Goal: Find contact information: Find contact information

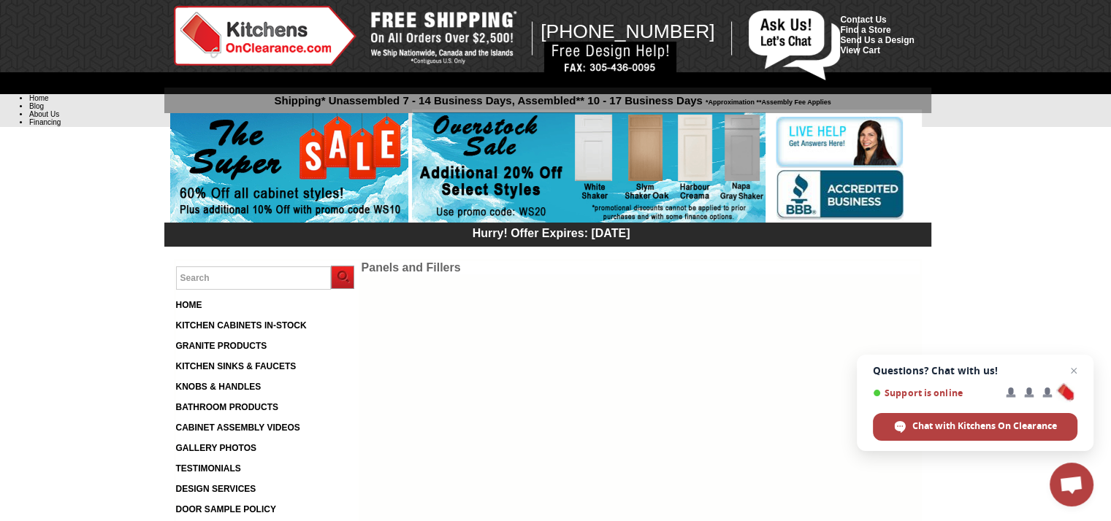
scroll to position [15, 0]
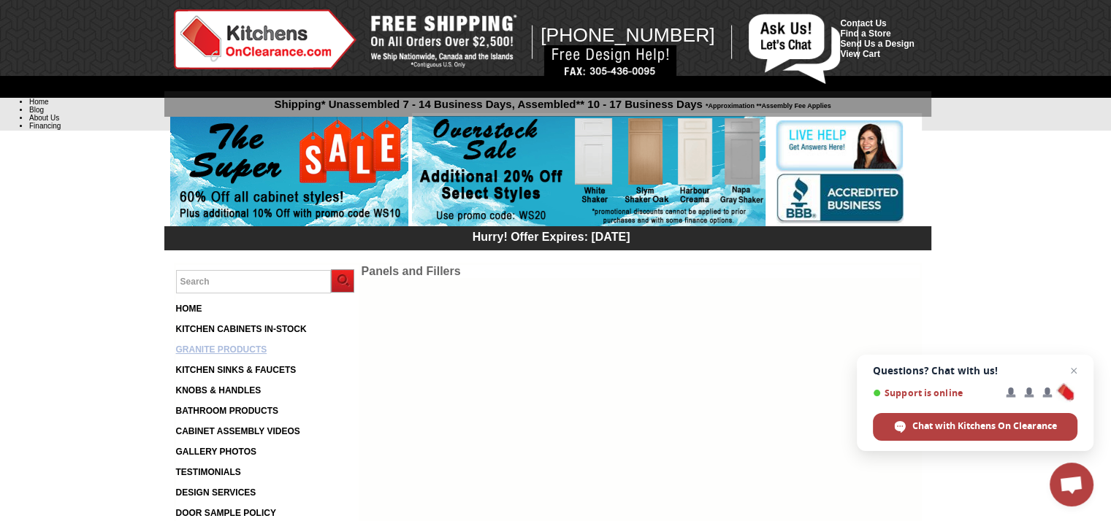
click at [248, 351] on link "GRANITE PRODUCTS" at bounding box center [221, 350] width 91 height 10
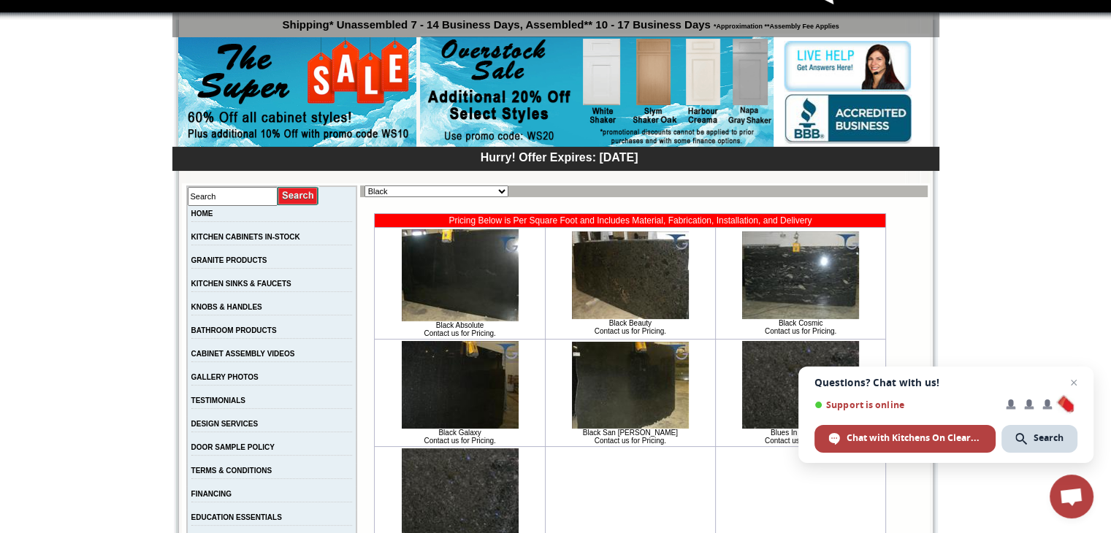
scroll to position [86, 0]
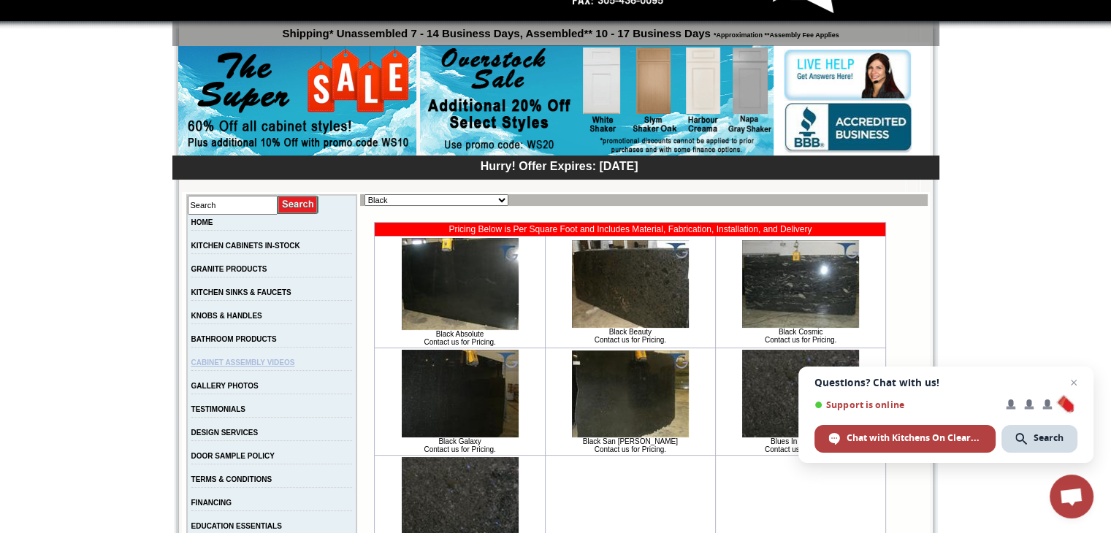
click at [295, 367] on link "CABINET ASSEMBLY VIDEOS" at bounding box center [243, 363] width 104 height 8
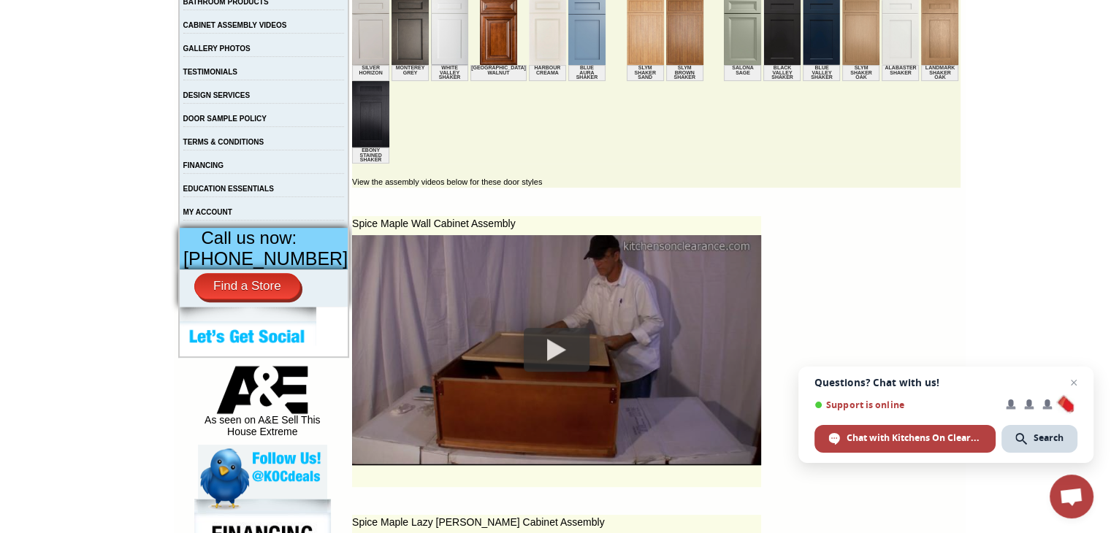
scroll to position [508, 0]
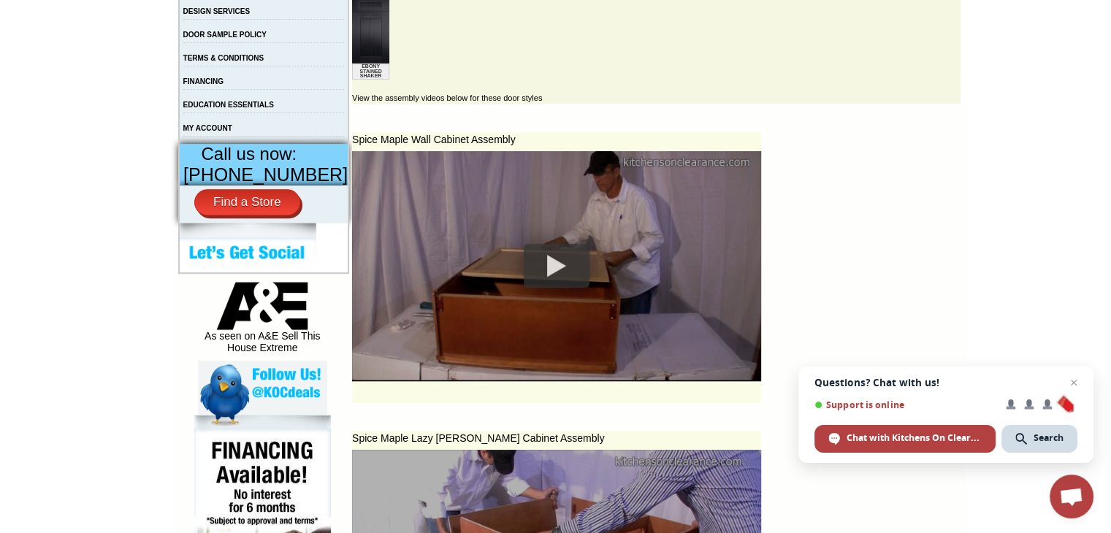
click at [540, 264] on div at bounding box center [557, 266] width 66 height 44
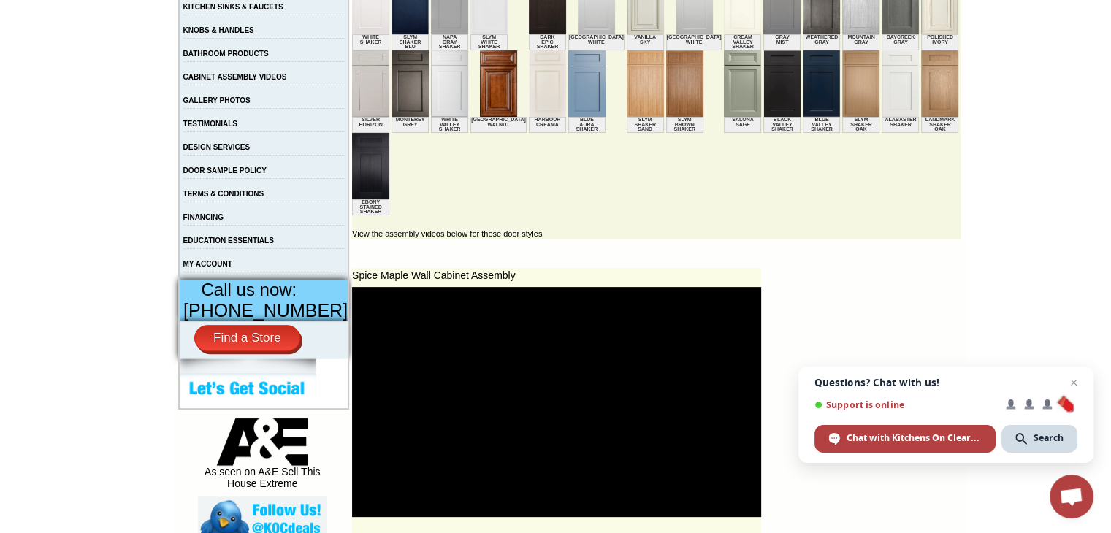
scroll to position [0, 0]
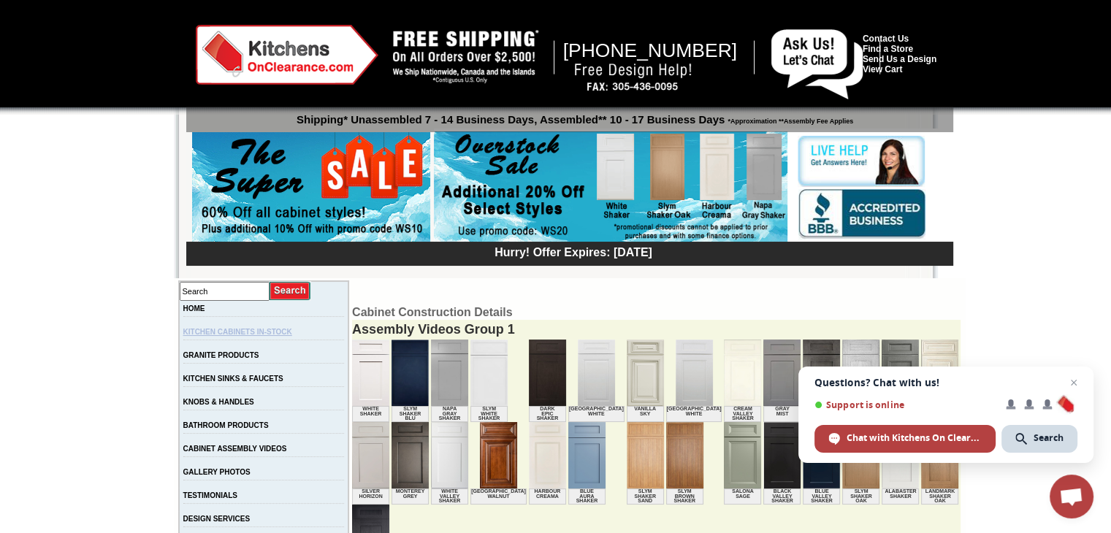
click at [282, 333] on link "KITCHEN CABINETS IN-STOCK" at bounding box center [237, 332] width 109 height 8
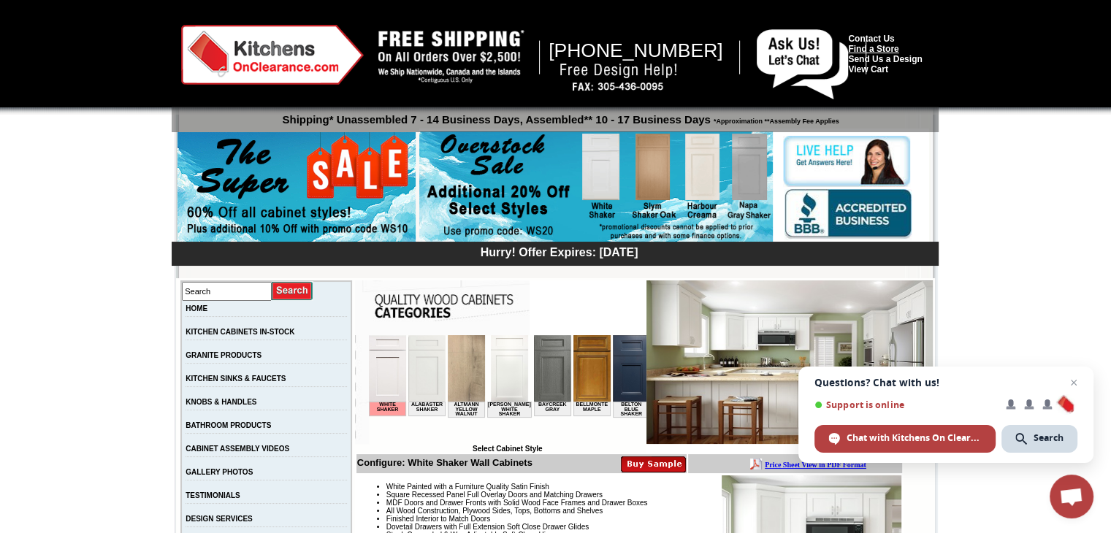
click at [863, 49] on link "Find a Store" at bounding box center [873, 49] width 50 height 10
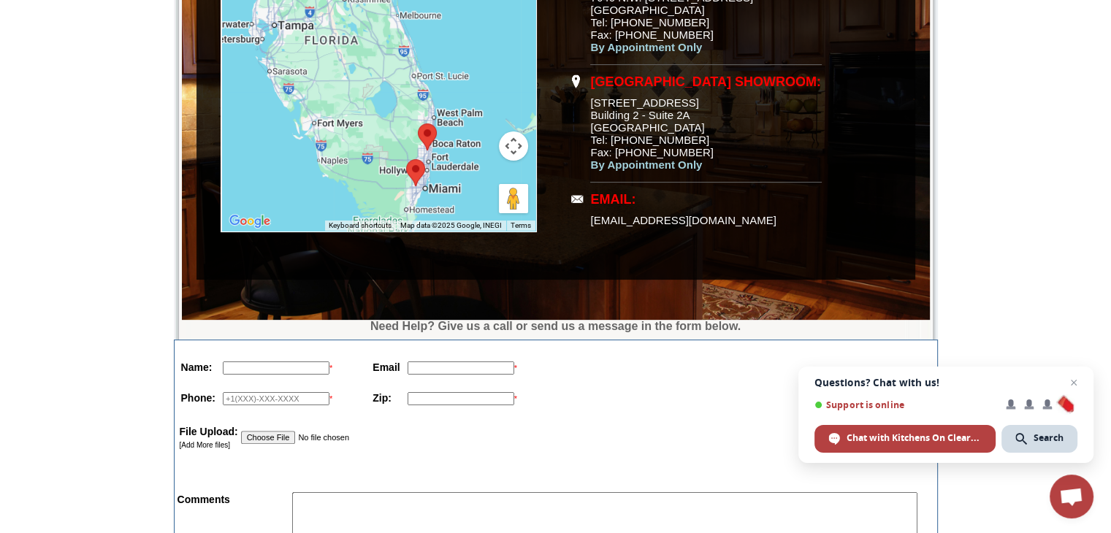
scroll to position [151, 0]
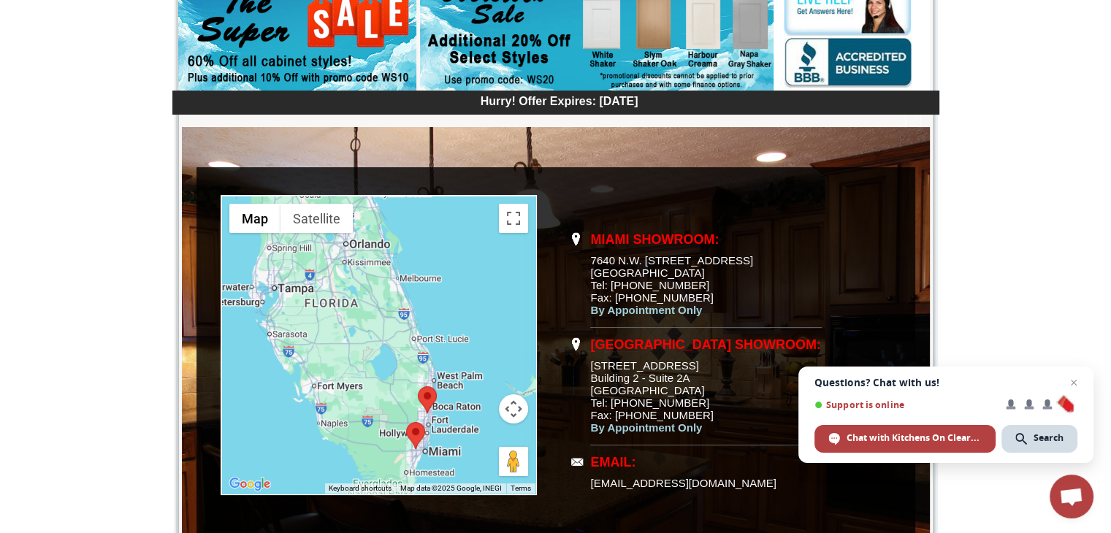
drag, startPoint x: 1104, startPoint y: 172, endPoint x: 1116, endPoint y: 61, distance: 112.3
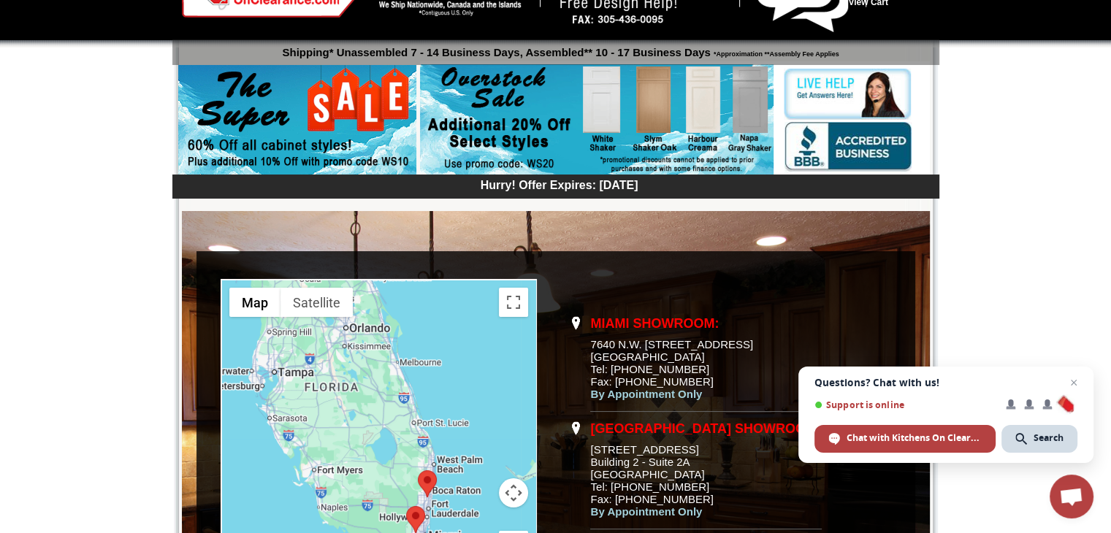
scroll to position [65, 0]
